Goal: Register for event/course

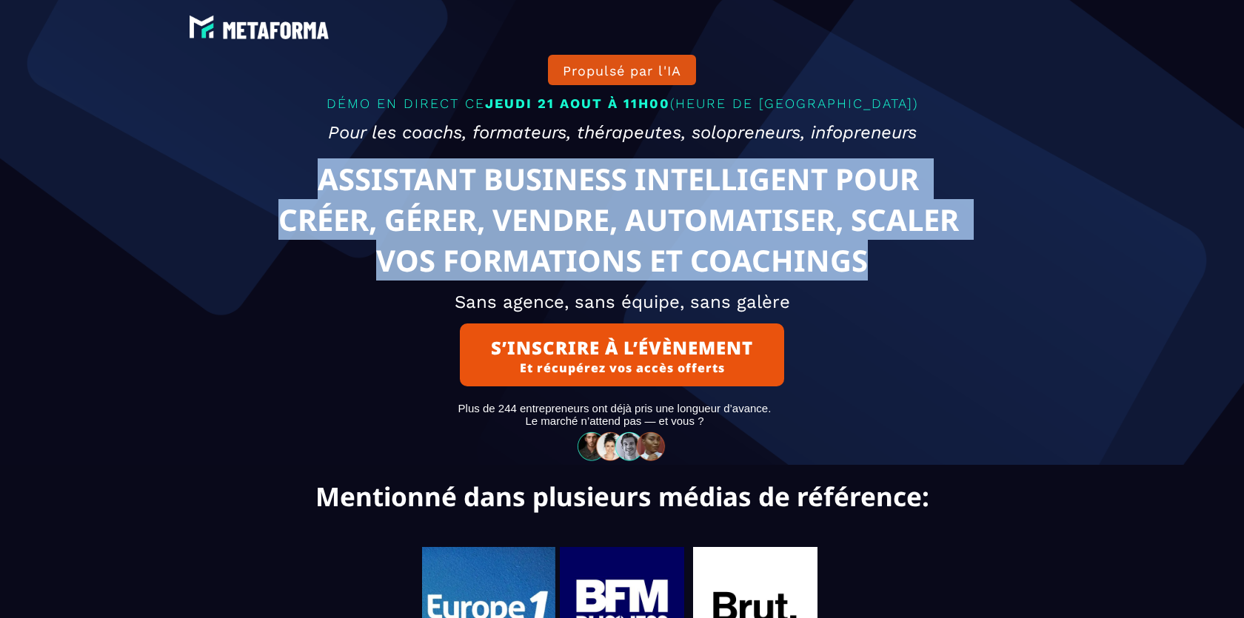
click at [987, 277] on text "ASSISTANT BUSINESS INTELLIGENT POUR CRÉER, GÉRER, VENDRE, AUTOMATISER, SCALER V…" at bounding box center [622, 220] width 787 height 130
click at [984, 278] on text "ASSISTANT BUSINESS INTELLIGENT POUR CRÉER, GÉRER, VENDRE, AUTOMATISER, SCALER V…" at bounding box center [622, 220] width 787 height 130
drag, startPoint x: 984, startPoint y: 278, endPoint x: 303, endPoint y: 182, distance: 687.9
click at [304, 182] on text "ASSISTANT BUSINESS INTELLIGENT POUR CRÉER, GÉRER, VENDRE, AUTOMATISER, SCALER V…" at bounding box center [622, 220] width 787 height 130
click at [303, 182] on text "ASSISTANT BUSINESS INTELLIGENT POUR CRÉER, GÉRER, VENDRE, AUTOMATISER, SCALER V…" at bounding box center [622, 220] width 787 height 130
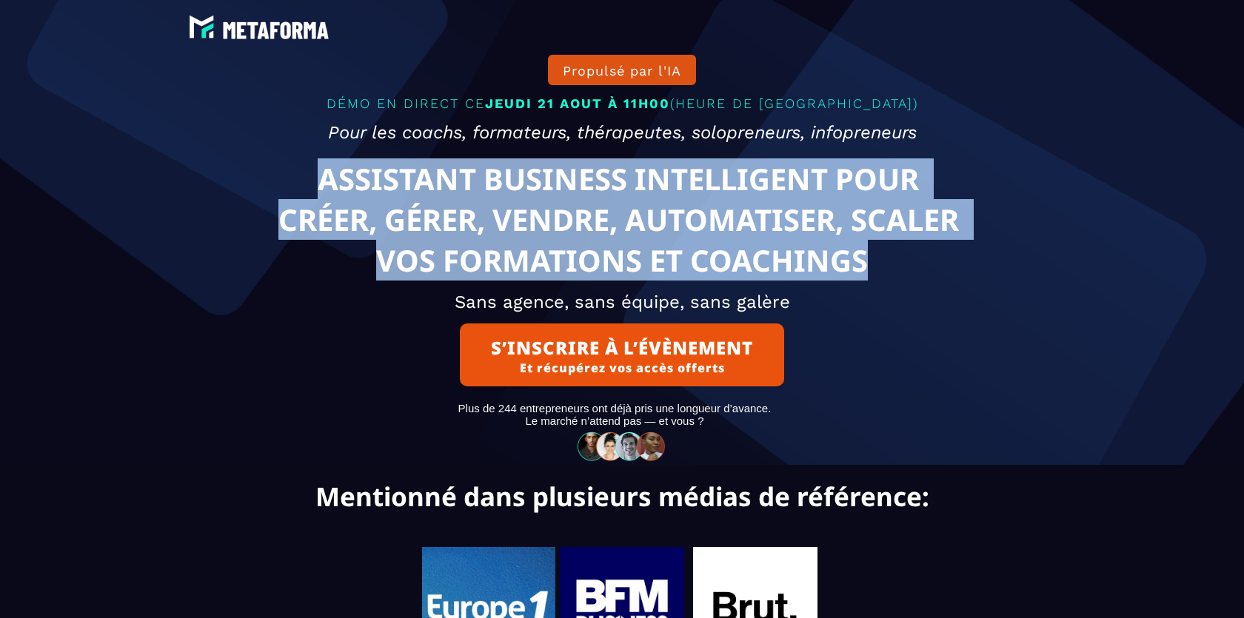
drag, startPoint x: 303, startPoint y: 182, endPoint x: 955, endPoint y: 270, distance: 658.1
click at [955, 269] on text "ASSISTANT BUSINESS INTELLIGENT POUR CRÉER, GÉRER, VENDRE, AUTOMATISER, SCALER V…" at bounding box center [622, 220] width 787 height 130
click at [955, 270] on text "ASSISTANT BUSINESS INTELLIGENT POUR CRÉER, GÉRER, VENDRE, AUTOMATISER, SCALER V…" at bounding box center [622, 220] width 787 height 130
drag, startPoint x: 955, startPoint y: 270, endPoint x: 99, endPoint y: 190, distance: 859.6
click at [99, 190] on div "Propulsé par l'IA DÉMO EN DIRECT [DATE][DATE] 11H00 (HEURE DE PARIS) Pour les c…" at bounding box center [622, 232] width 1222 height 465
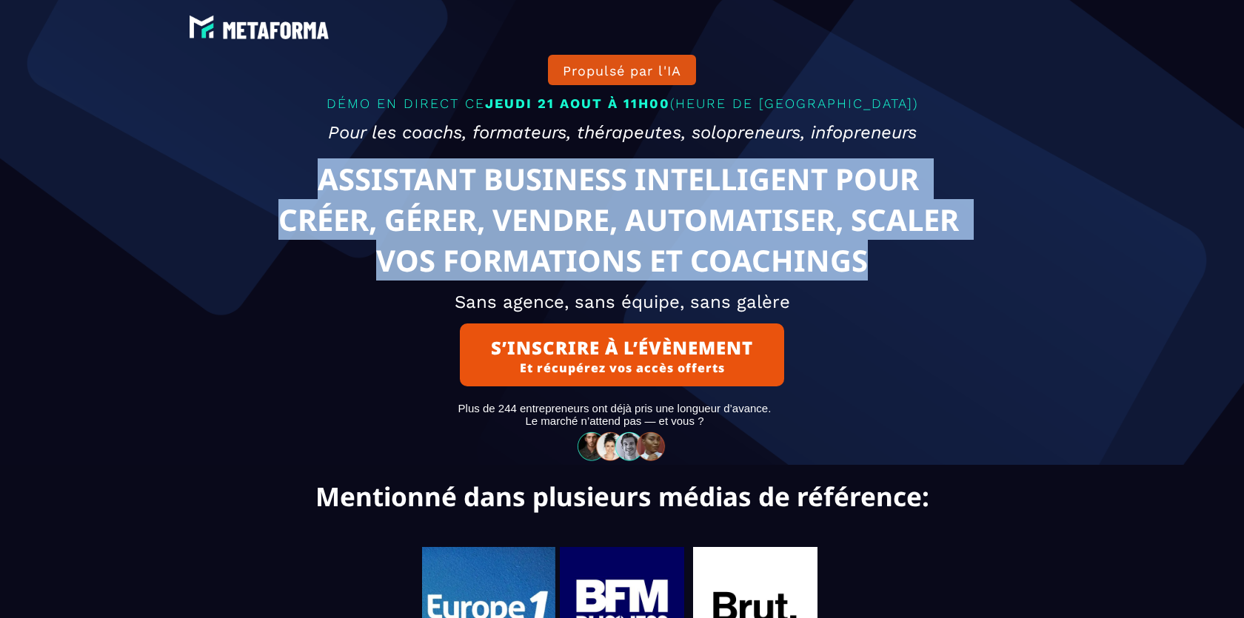
click at [99, 190] on div "Propulsé par l'IA DÉMO EN DIRECT [DATE][DATE] 11H00 (HEURE DE PARIS) Pour les c…" at bounding box center [622, 232] width 1222 height 465
drag, startPoint x: 99, startPoint y: 190, endPoint x: 983, endPoint y: 298, distance: 889.8
click at [982, 294] on div "Propulsé par l'IA DÉMO EN DIRECT [DATE][DATE] 11H00 (HEURE DE PARIS) Pour les c…" at bounding box center [622, 232] width 1222 height 465
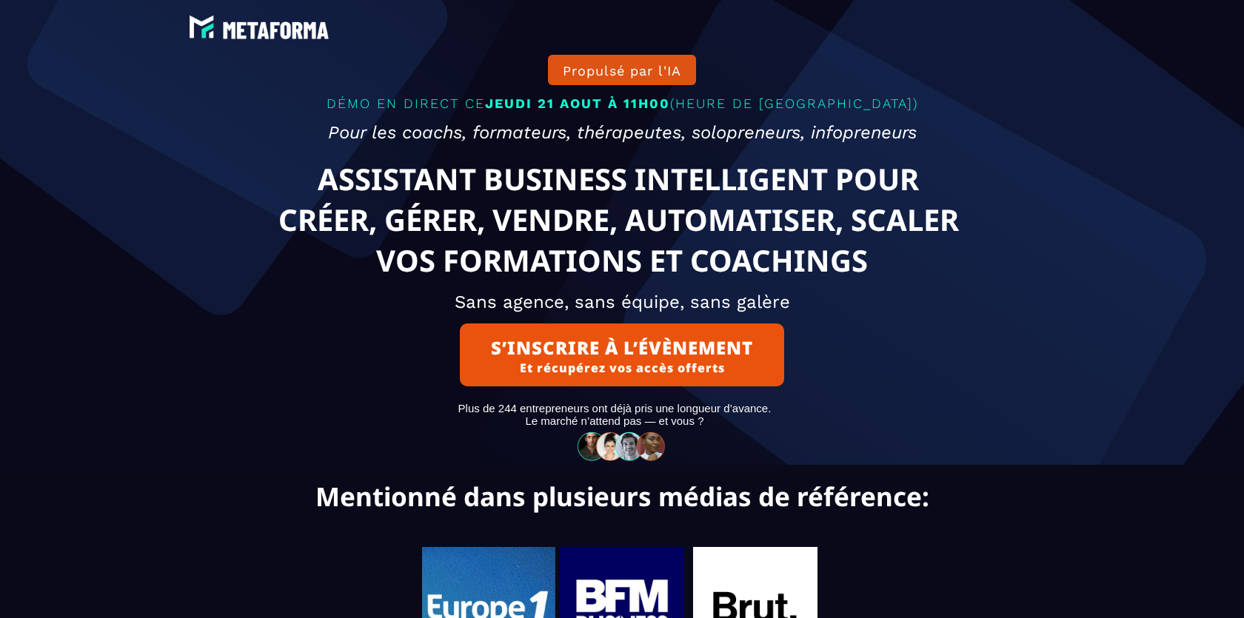
click at [983, 298] on h2 "Sans agence, sans équipe, sans galère" at bounding box center [622, 302] width 926 height 36
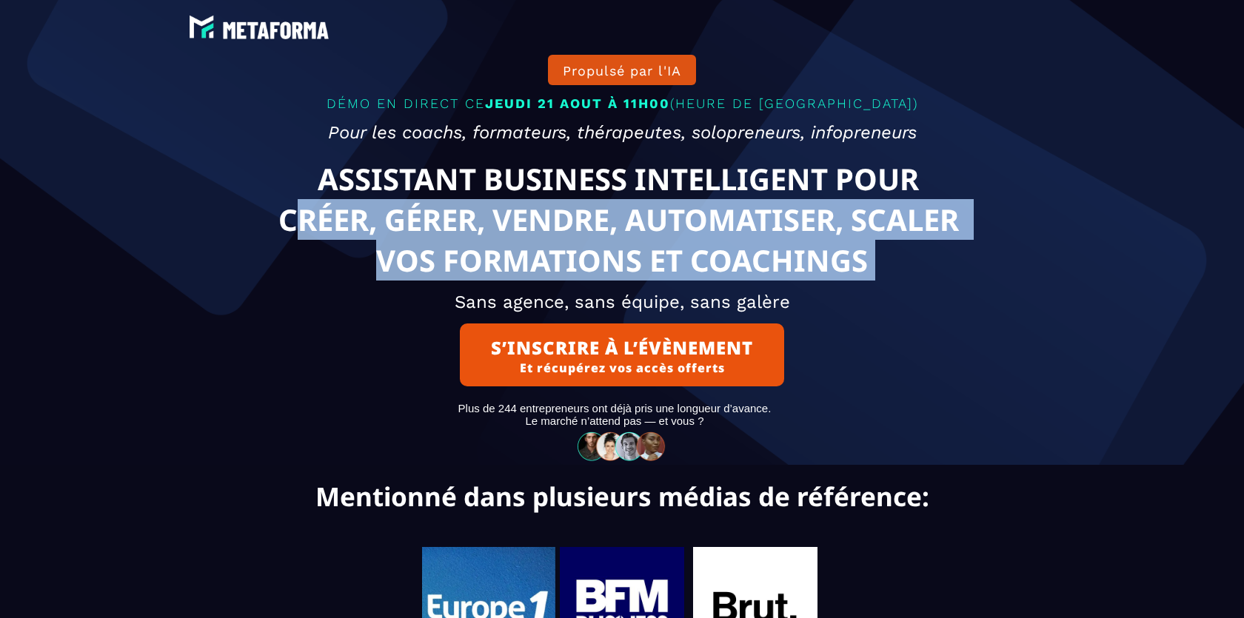
drag, startPoint x: 983, startPoint y: 298, endPoint x: 272, endPoint y: 235, distance: 712.8
click at [277, 235] on div "Propulsé par l'IA DÉMO EN DIRECT [DATE][DATE] 11H00 (HEURE DE PARIS) Pour les c…" at bounding box center [622, 232] width 926 height 465
click at [272, 235] on text "ASSISTANT BUSINESS INTELLIGENT POUR CRÉER, GÉRER, VENDRE, AUTOMATISER, SCALER V…" at bounding box center [622, 220] width 787 height 130
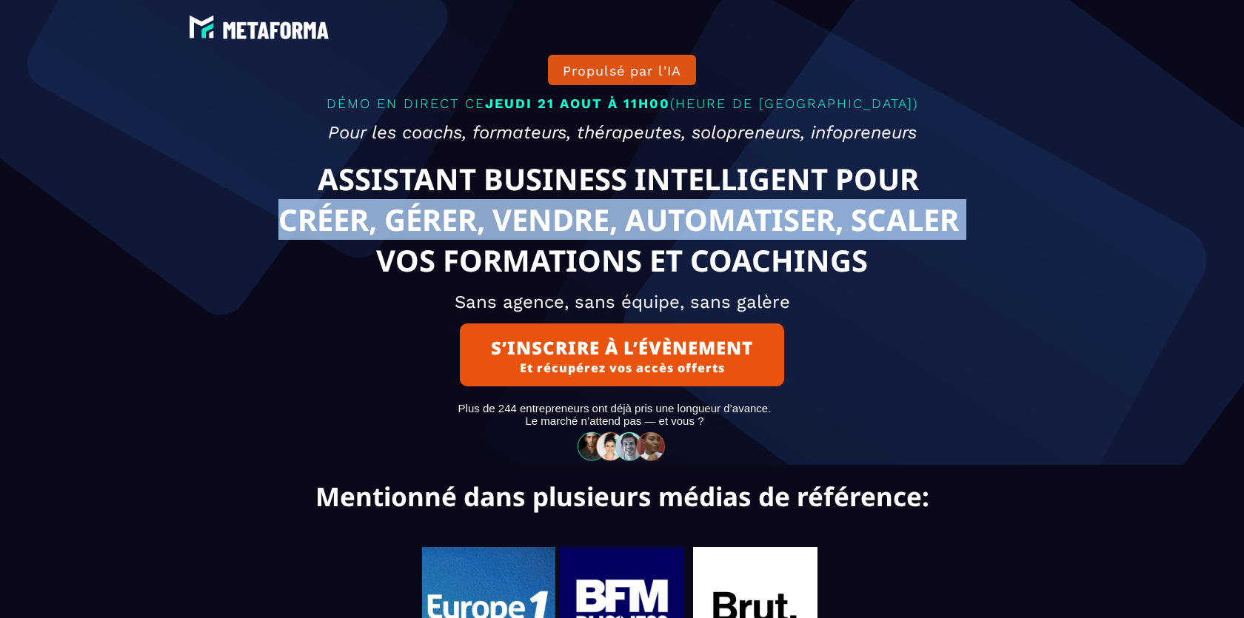
drag, startPoint x: 272, startPoint y: 235, endPoint x: 981, endPoint y: 239, distance: 708.6
click at [981, 239] on text "ASSISTANT BUSINESS INTELLIGENT POUR CRÉER, GÉRER, VENDRE, AUTOMATISER, SCALER V…" at bounding box center [622, 220] width 787 height 130
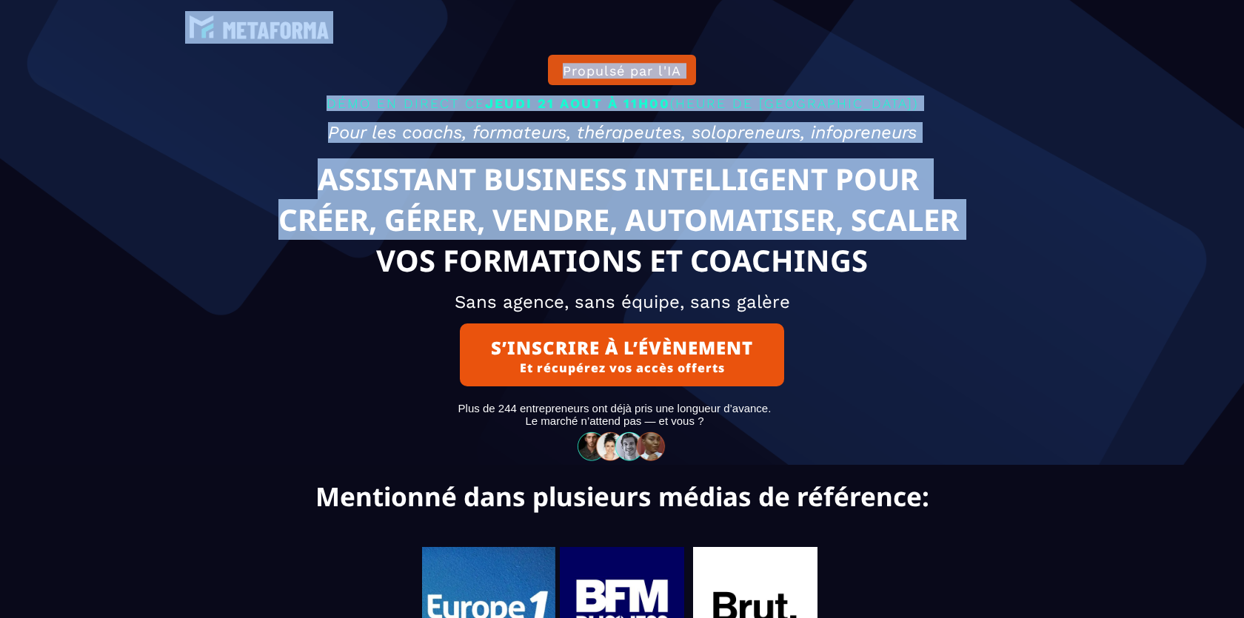
drag, startPoint x: 981, startPoint y: 239, endPoint x: 908, endPoint y: -90, distance: 336.7
click at [908, 0] on html "Bannière Défilante Propulsé par l'IA DÉMO EN DIRECT [DATE][DATE] 11H00 (HEURE D…" at bounding box center [622, 309] width 1244 height 618
